Goal: Navigation & Orientation: Understand site structure

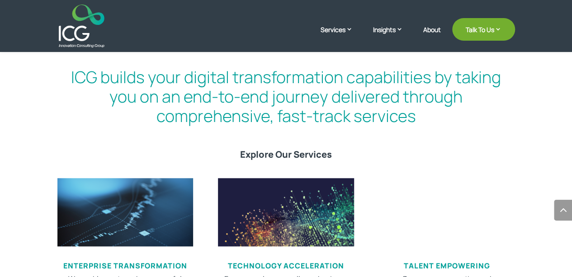
scroll to position [458, 0]
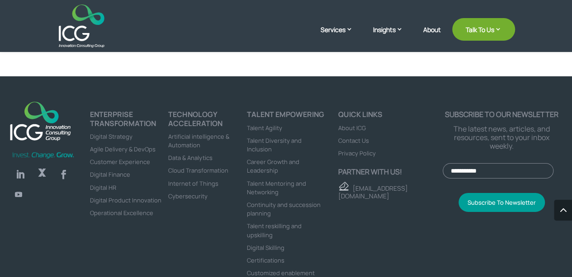
scroll to position [3113, 0]
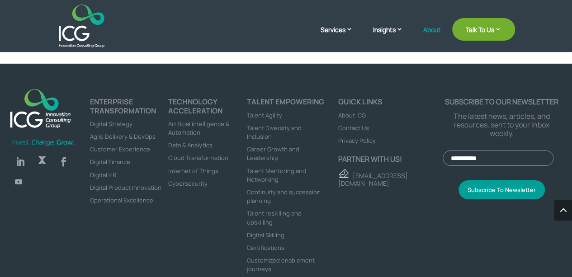
click at [433, 29] on link "About" at bounding box center [432, 36] width 18 height 21
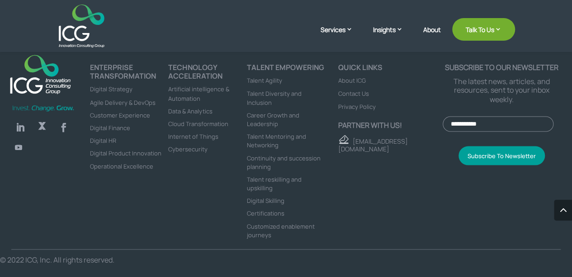
scroll to position [2481, 0]
click at [432, 29] on link "About" at bounding box center [432, 36] width 18 height 21
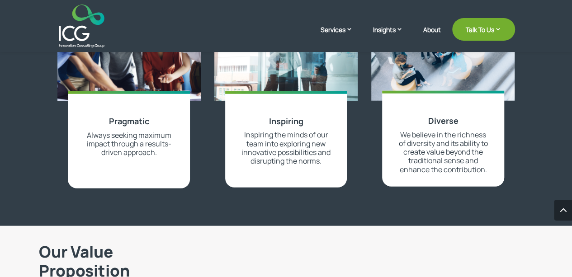
scroll to position [1171, 0]
